Goal: Book appointment/travel/reservation

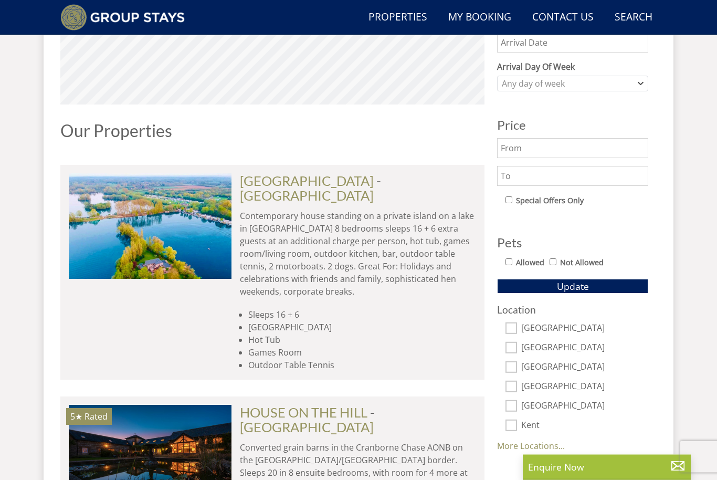
scroll to position [500, 0]
click at [311, 181] on link "[GEOGRAPHIC_DATA]" at bounding box center [307, 181] width 134 height 16
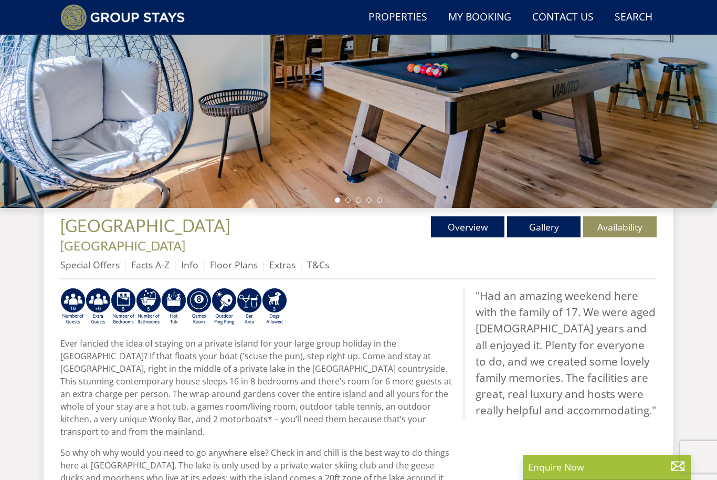
scroll to position [220, 0]
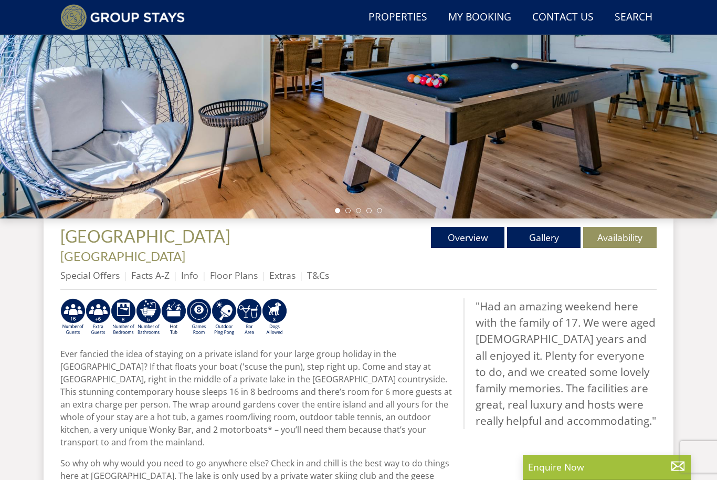
click at [548, 242] on link "Gallery" at bounding box center [543, 237] width 73 height 21
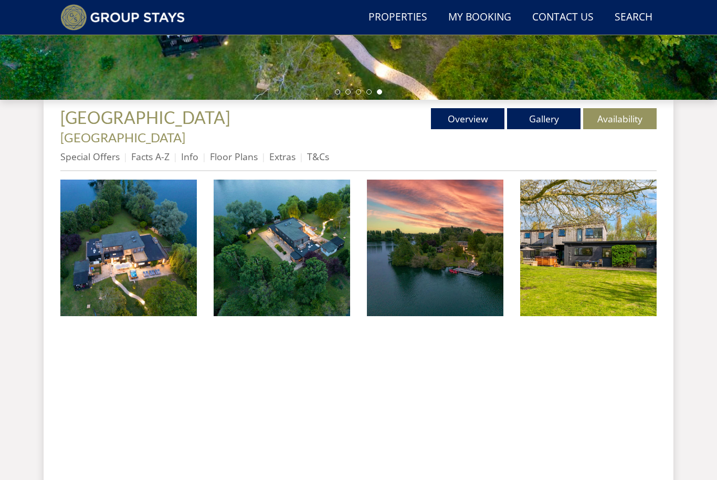
scroll to position [338, 0]
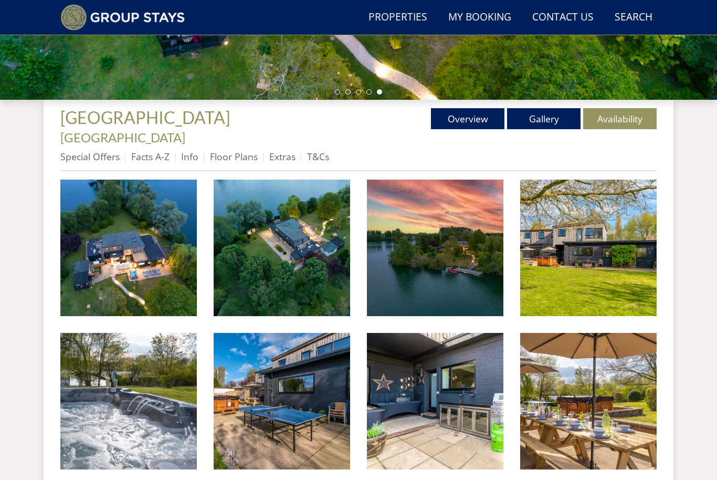
click at [167, 263] on img at bounding box center [128, 247] width 136 height 136
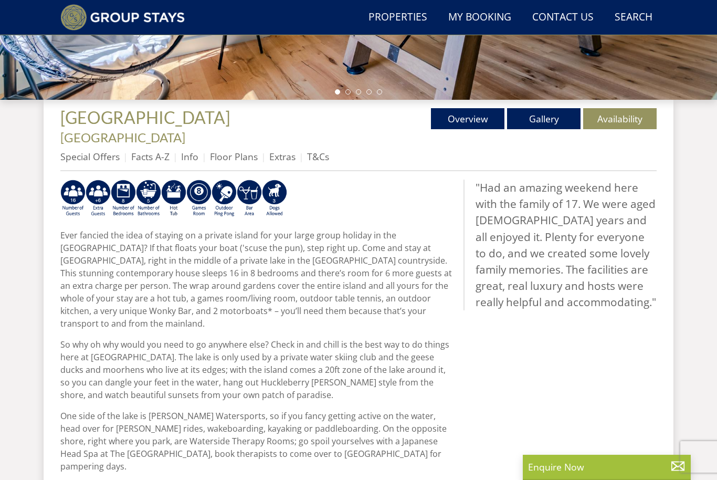
scroll to position [220, 0]
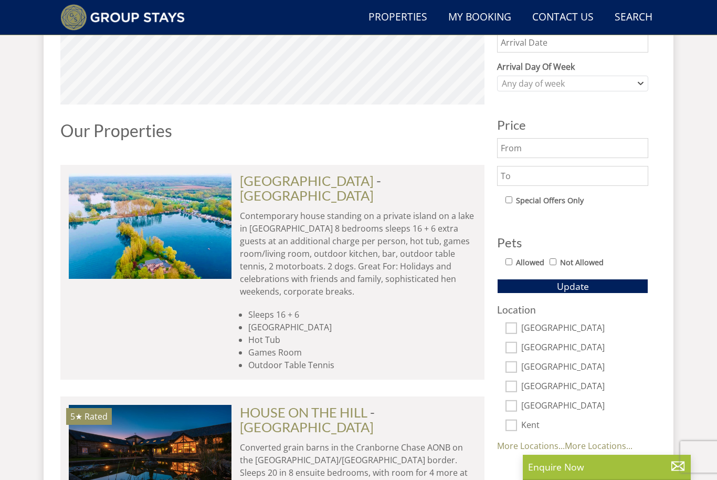
scroll to position [0, 5701]
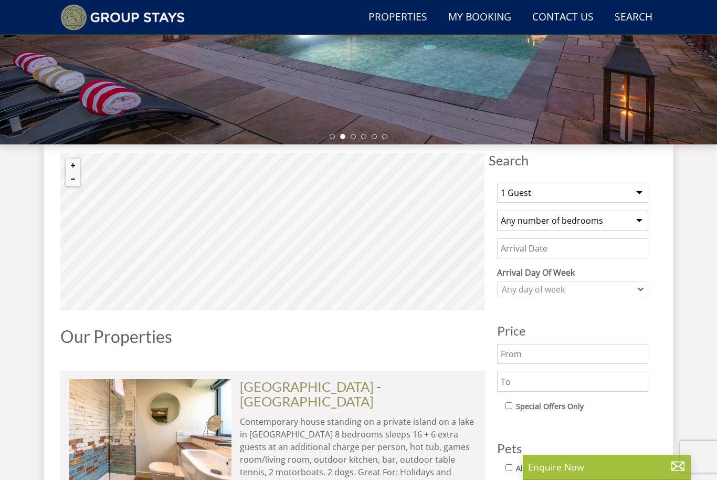
click at [634, 241] on input "Date" at bounding box center [572, 248] width 151 height 20
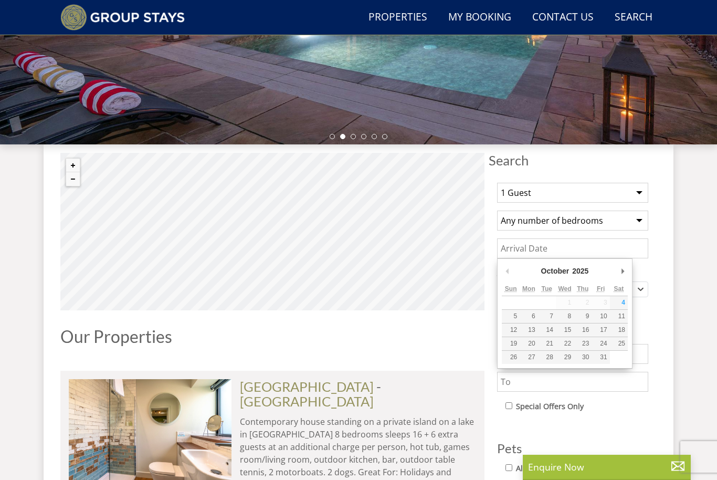
scroll to position [293, 0]
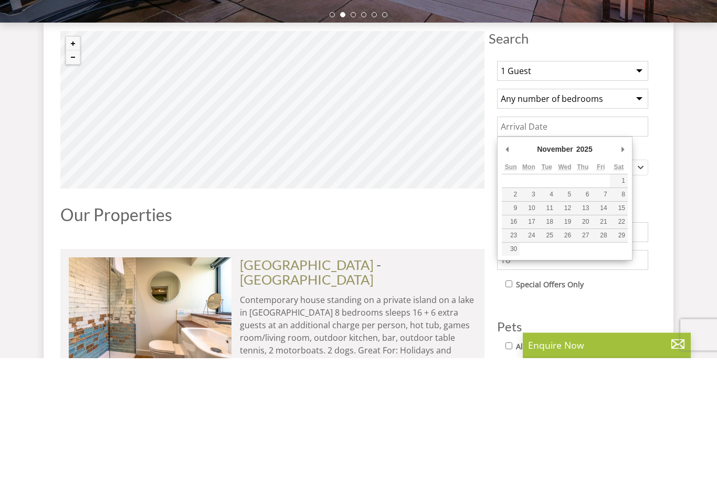
type input "[DATE]"
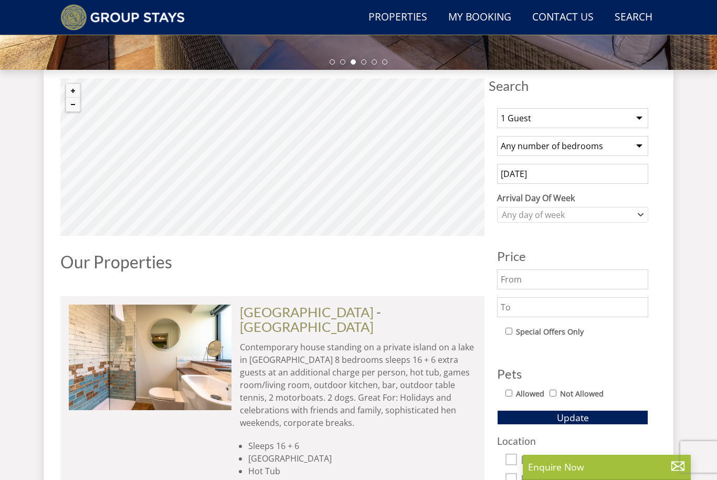
scroll to position [413, 0]
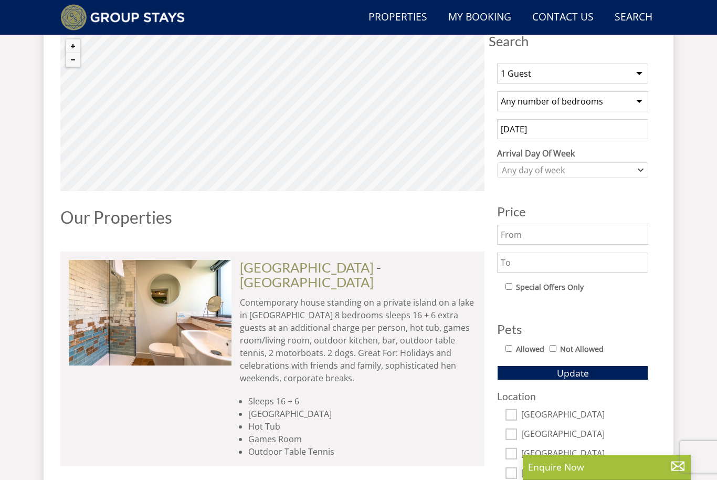
click at [607, 375] on button "Update" at bounding box center [572, 372] width 151 height 15
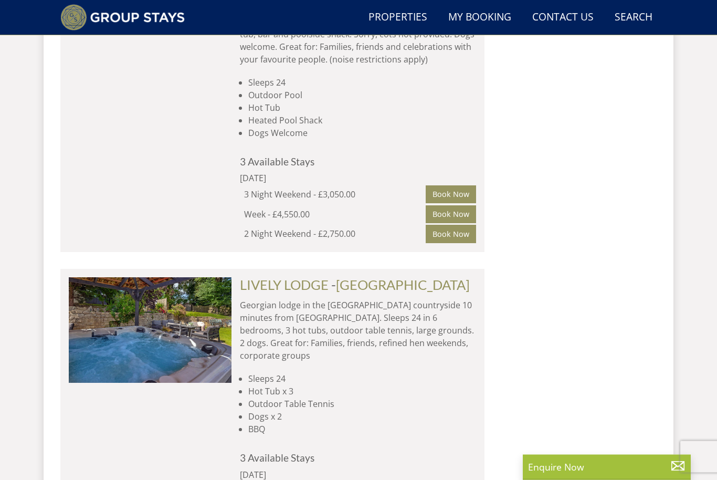
scroll to position [6653, 0]
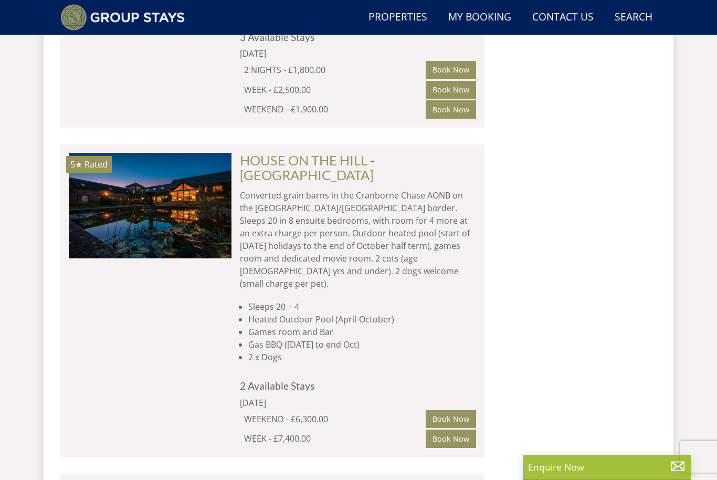
scroll to position [5750, 0]
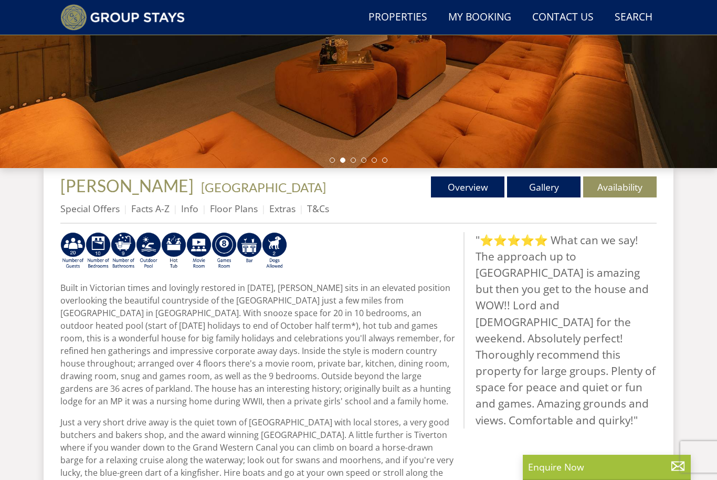
scroll to position [268, 0]
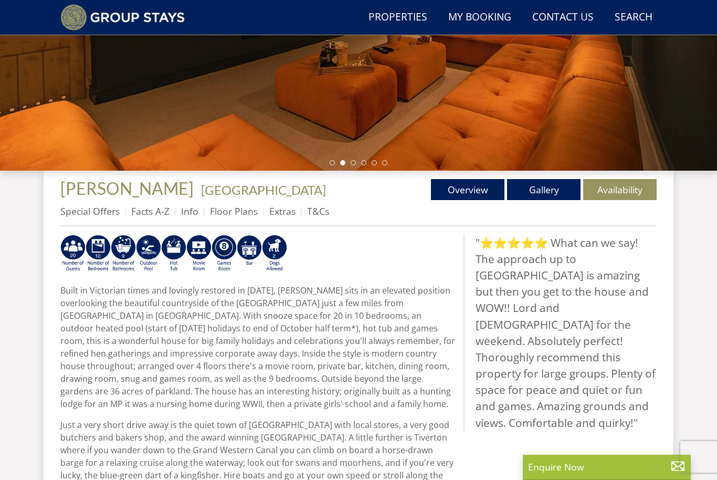
click at [554, 199] on link "Gallery" at bounding box center [543, 189] width 73 height 21
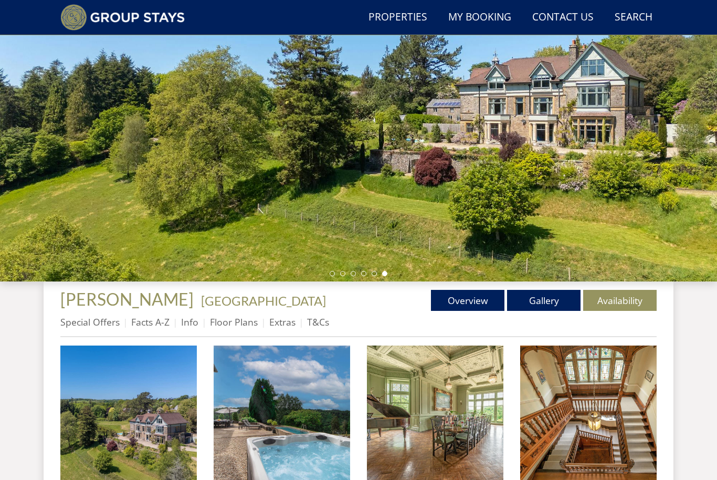
scroll to position [154, 0]
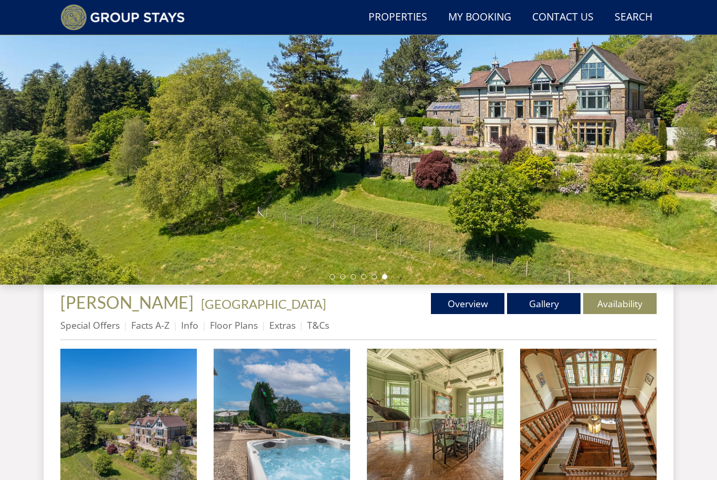
click at [159, 422] on img at bounding box center [128, 416] width 136 height 136
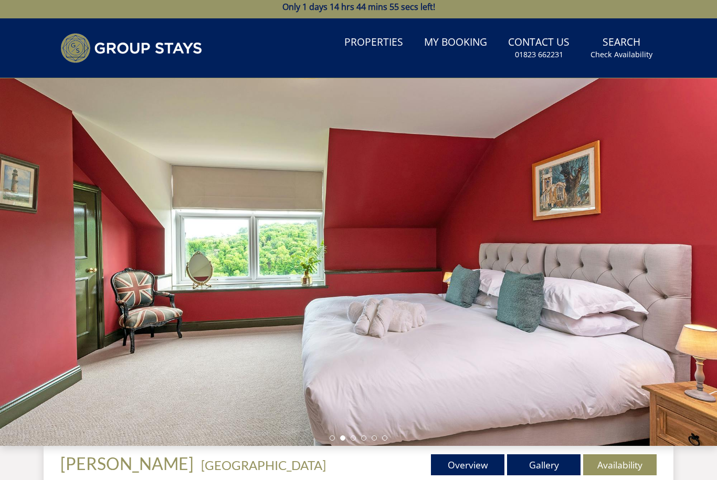
scroll to position [0, 0]
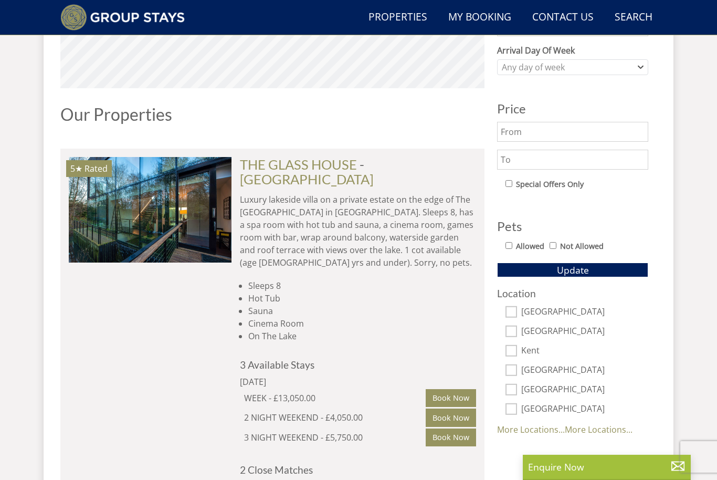
click at [322, 164] on link "THE GLASS HOUSE" at bounding box center [298, 164] width 117 height 16
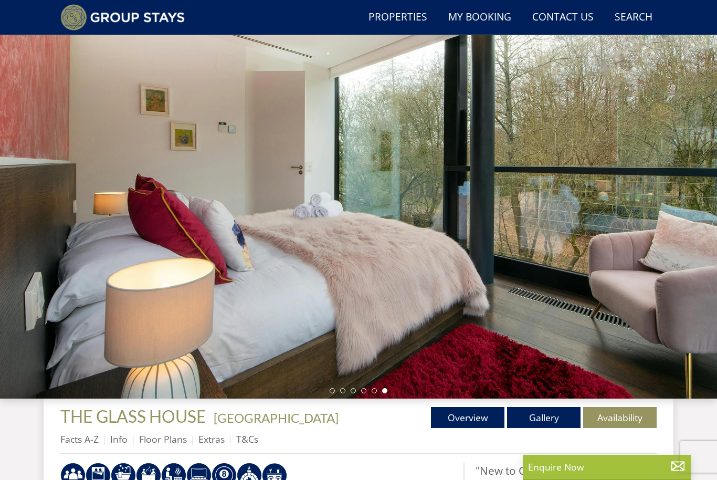
click at [564, 423] on link "Gallery" at bounding box center [543, 417] width 73 height 21
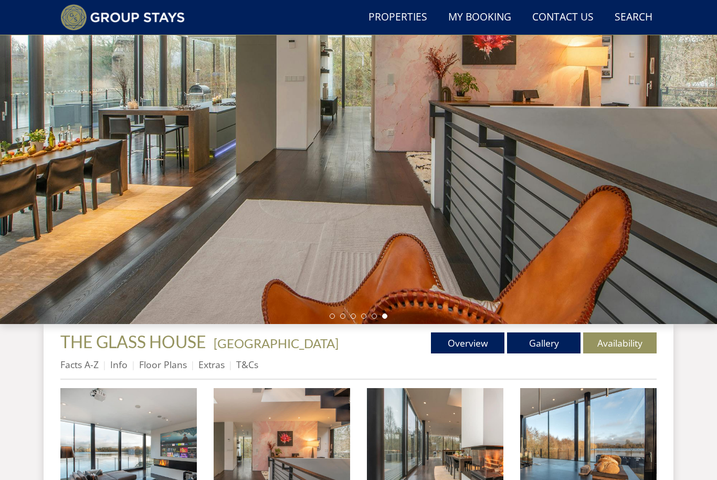
click at [167, 440] on img at bounding box center [128, 456] width 136 height 136
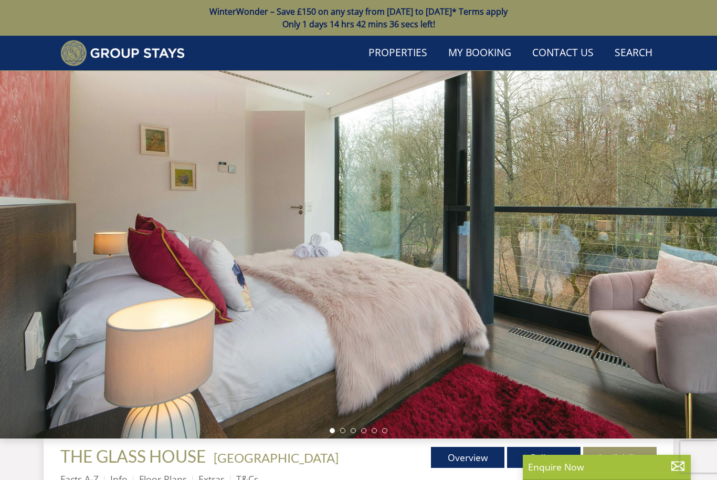
scroll to position [40, 0]
